Goal: Information Seeking & Learning: Understand process/instructions

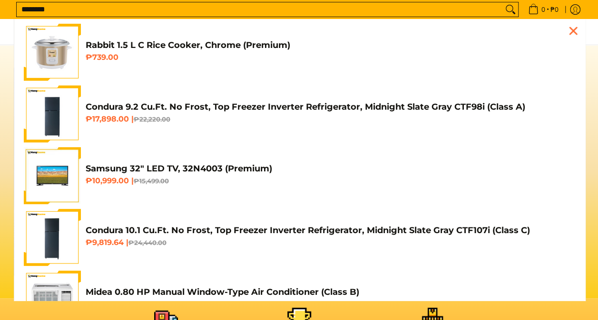
type input "********"
click at [502, 2] on button "Search" at bounding box center [509, 9] width 15 height 14
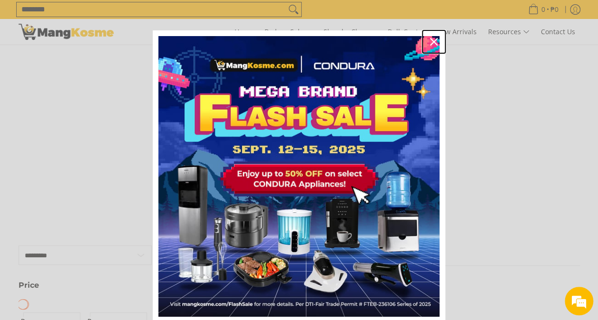
click at [430, 39] on icon "close icon" at bounding box center [434, 42] width 8 height 8
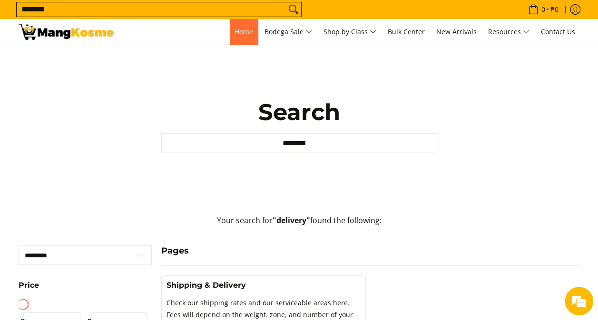
click at [234, 35] on span "Home" at bounding box center [243, 31] width 19 height 9
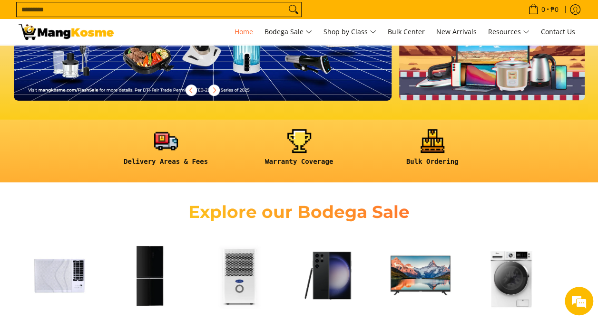
scroll to position [184, 0]
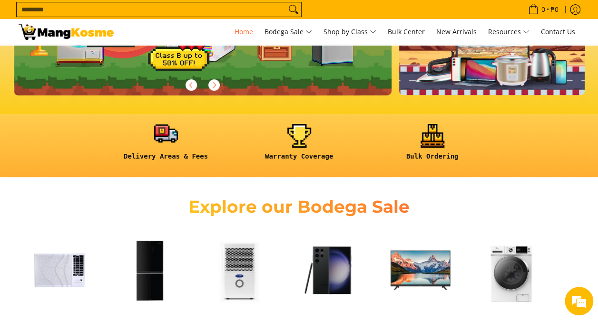
click at [165, 138] on link at bounding box center [166, 146] width 124 height 44
